Goal: Navigation & Orientation: Find specific page/section

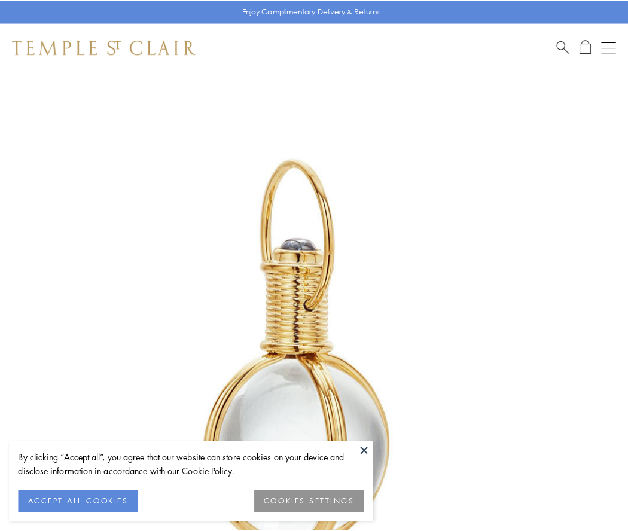
scroll to position [312, 0]
